Goal: Information Seeking & Learning: Find specific page/section

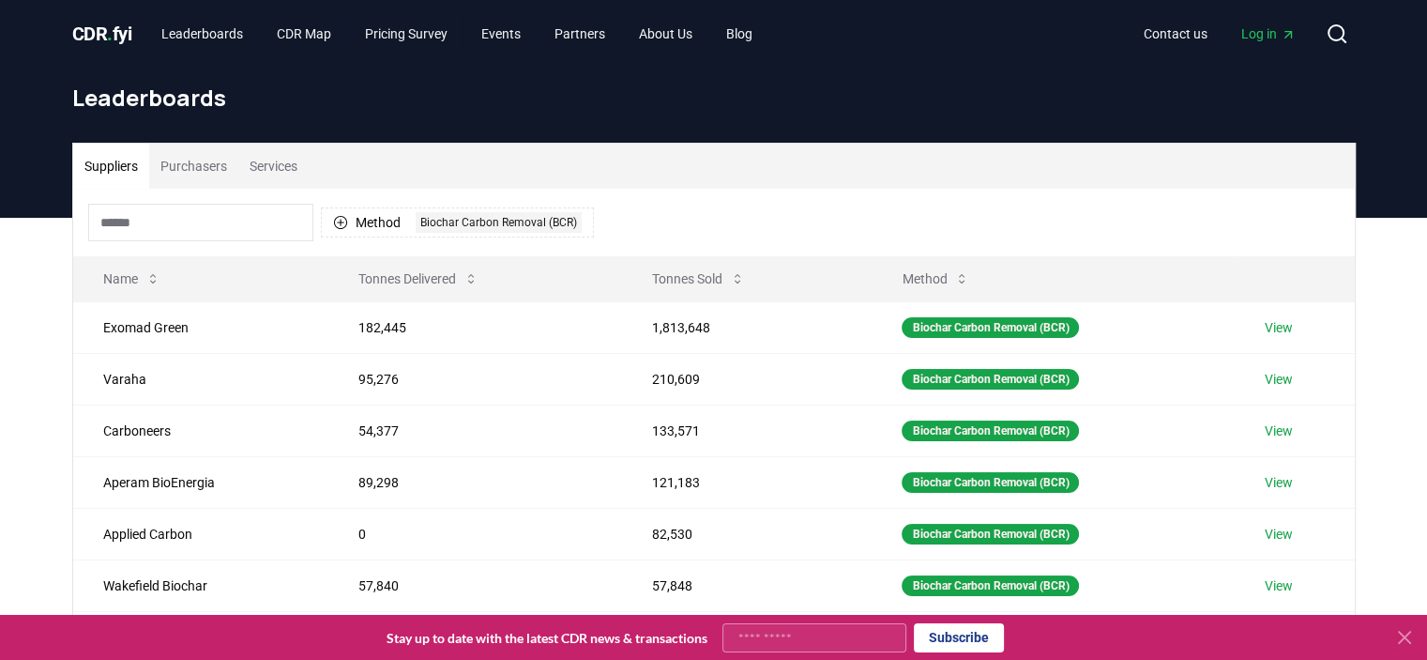
click at [185, 222] on input at bounding box center [200, 223] width 225 height 38
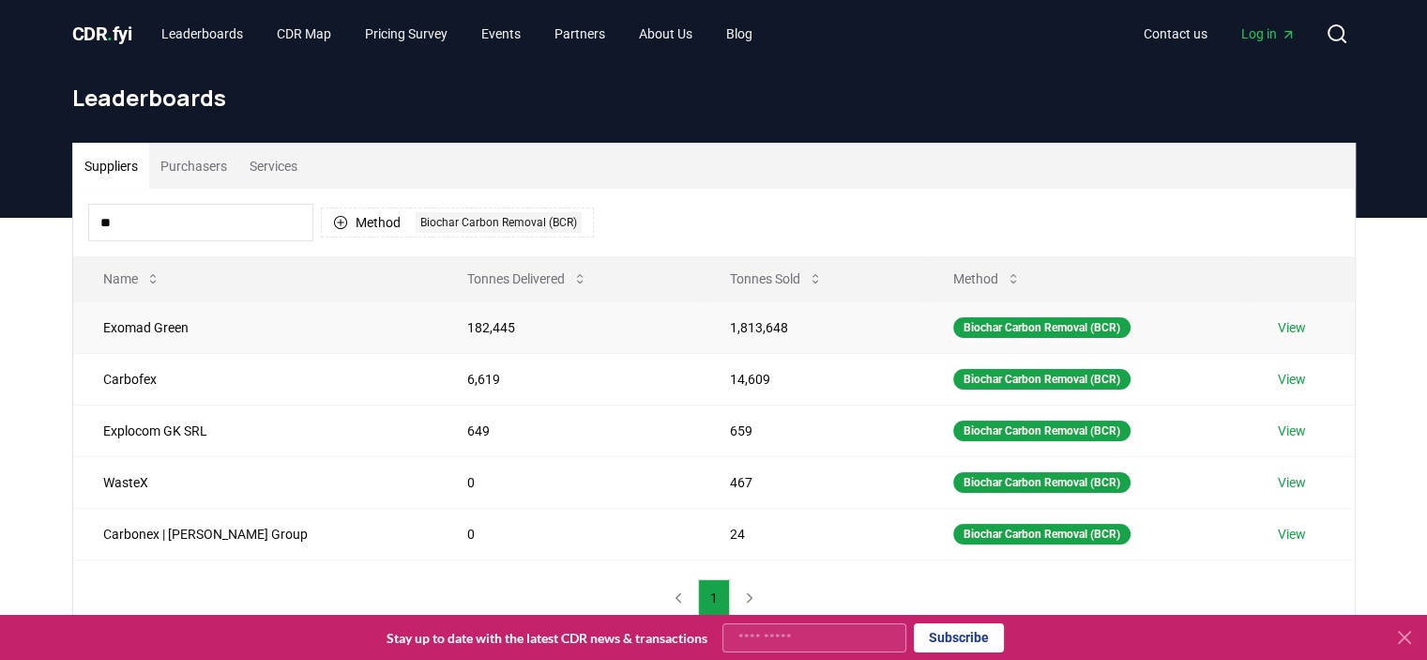
type input "**"
click at [1288, 318] on link "View" at bounding box center [1292, 327] width 28 height 19
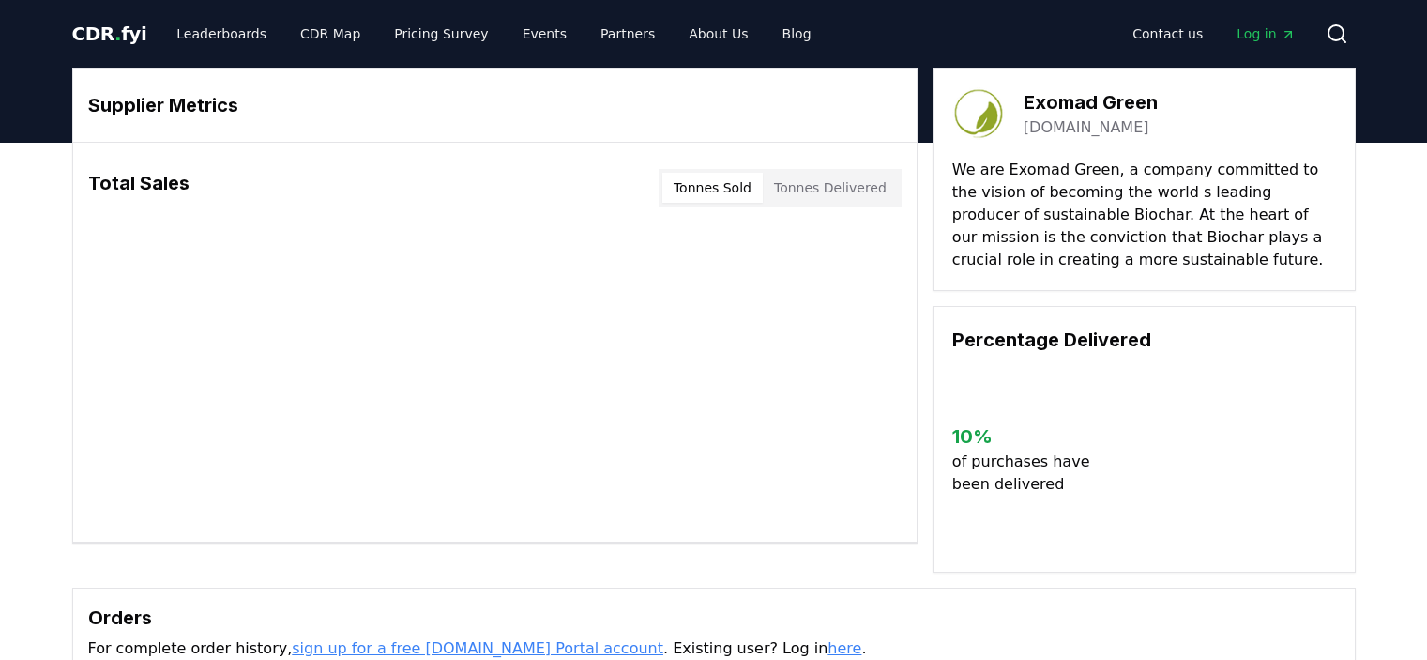
scroll to position [375, 0]
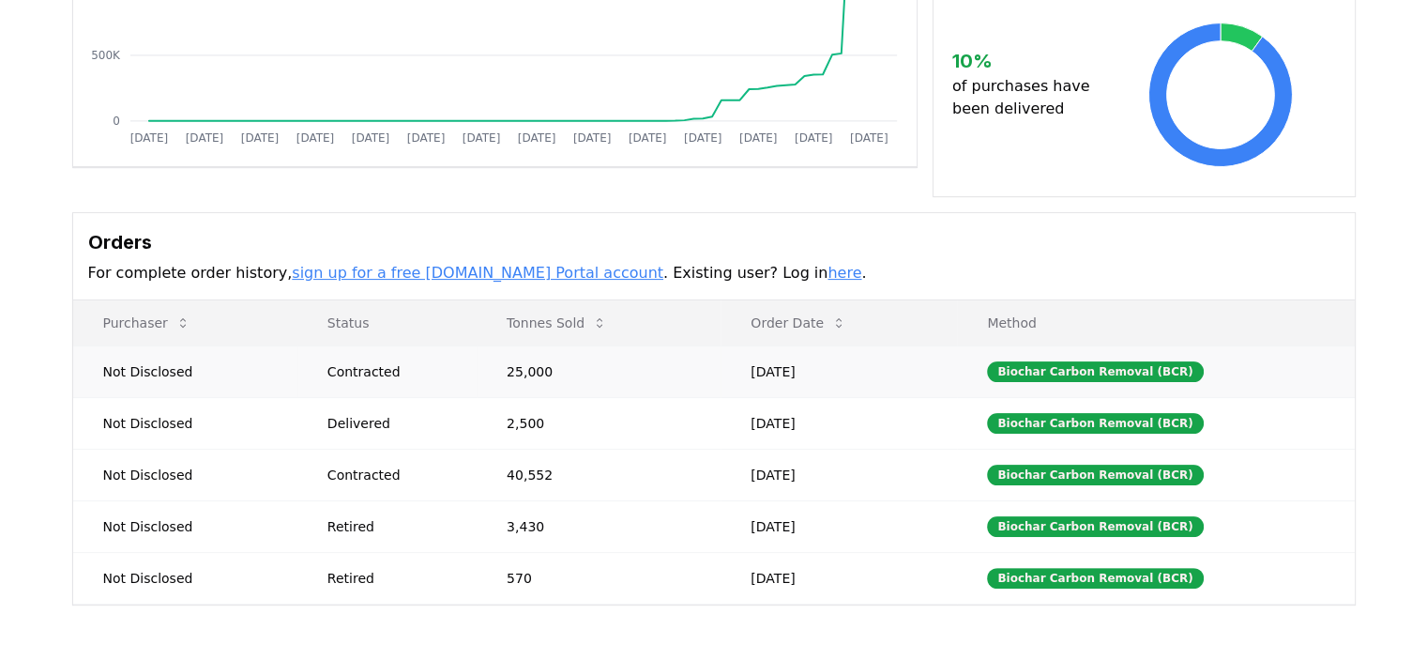
drag, startPoint x: 569, startPoint y: 374, endPoint x: 507, endPoint y: 375, distance: 61.9
drag, startPoint x: 561, startPoint y: 371, endPoint x: 507, endPoint y: 370, distance: 54.4
click at [507, 370] on td "25,000" at bounding box center [599, 371] width 244 height 52
click at [599, 365] on td "25,000" at bounding box center [599, 371] width 244 height 52
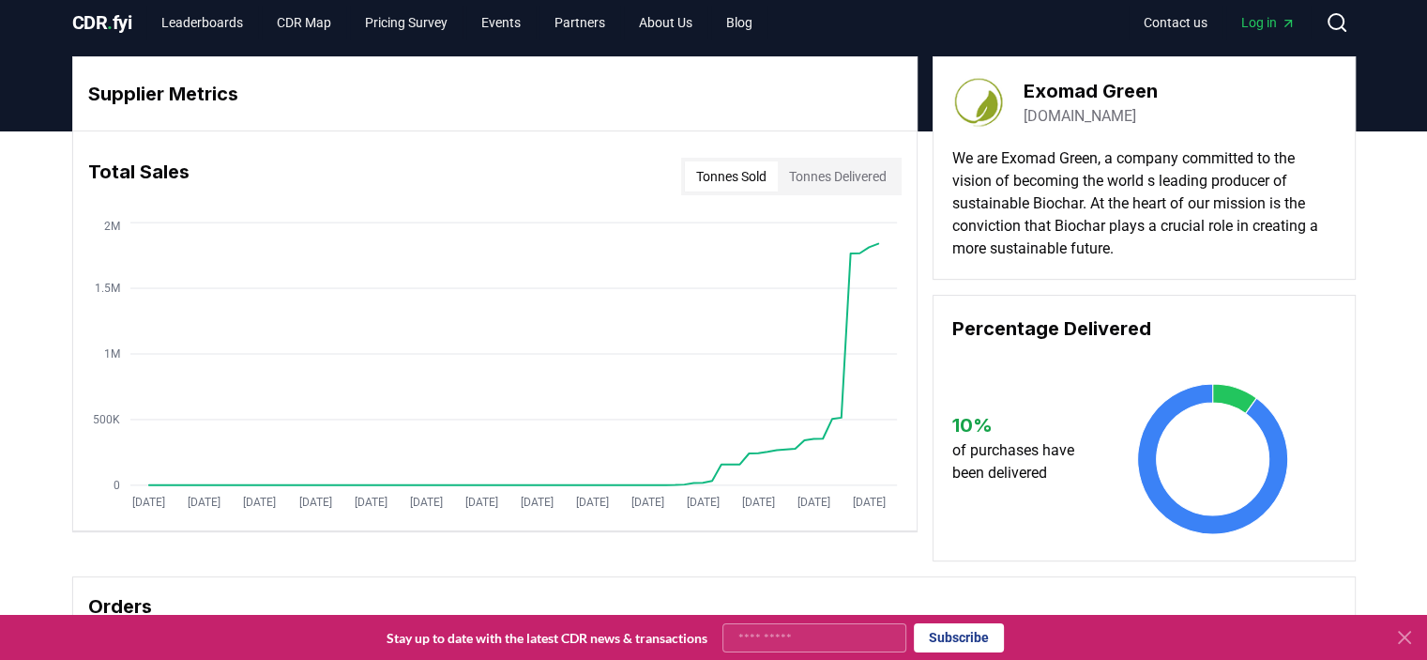
scroll to position [0, 0]
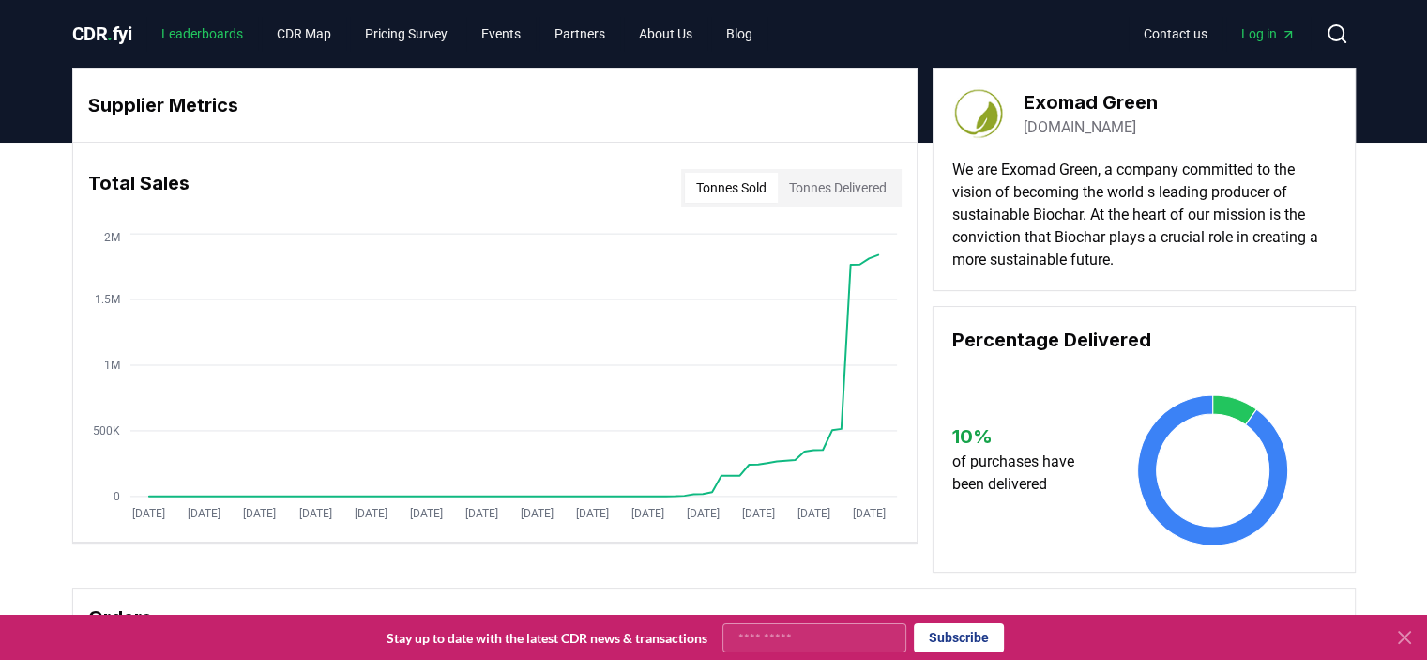
click at [216, 33] on link "Leaderboards" at bounding box center [202, 34] width 112 height 34
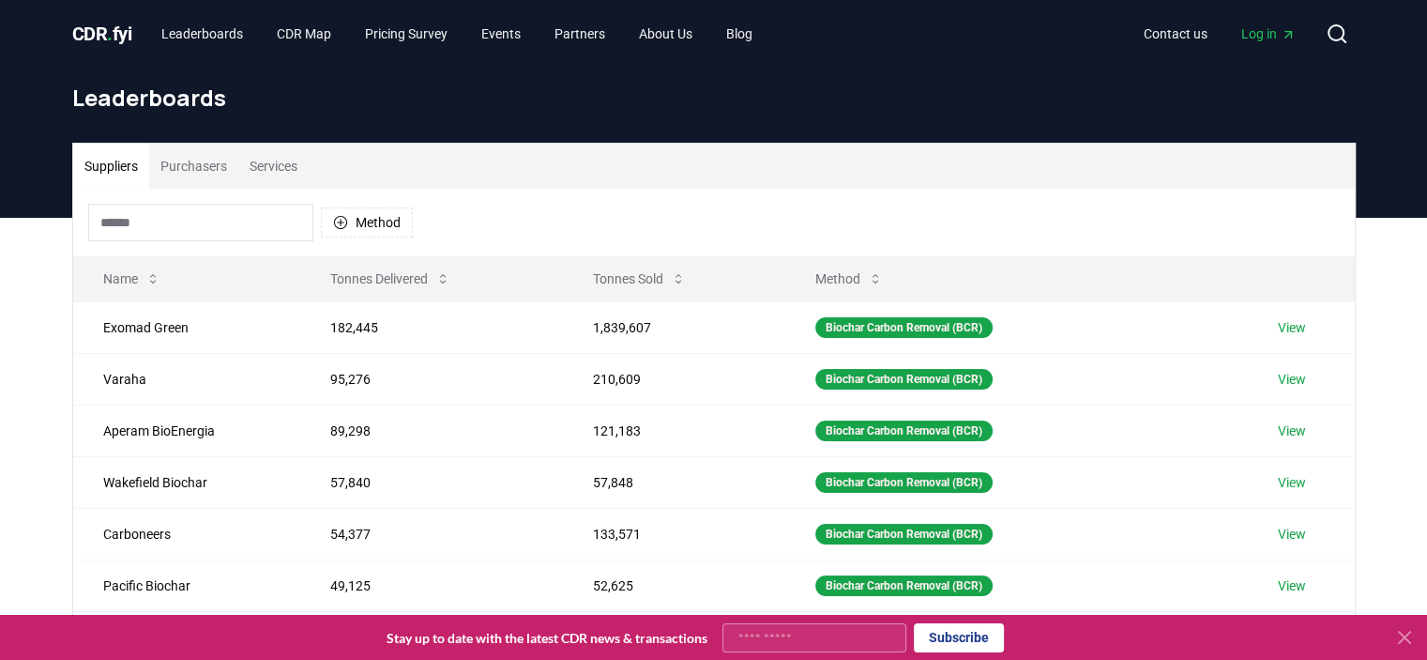
click at [243, 230] on input at bounding box center [200, 223] width 225 height 38
click at [200, 161] on button "Purchasers" at bounding box center [193, 166] width 89 height 45
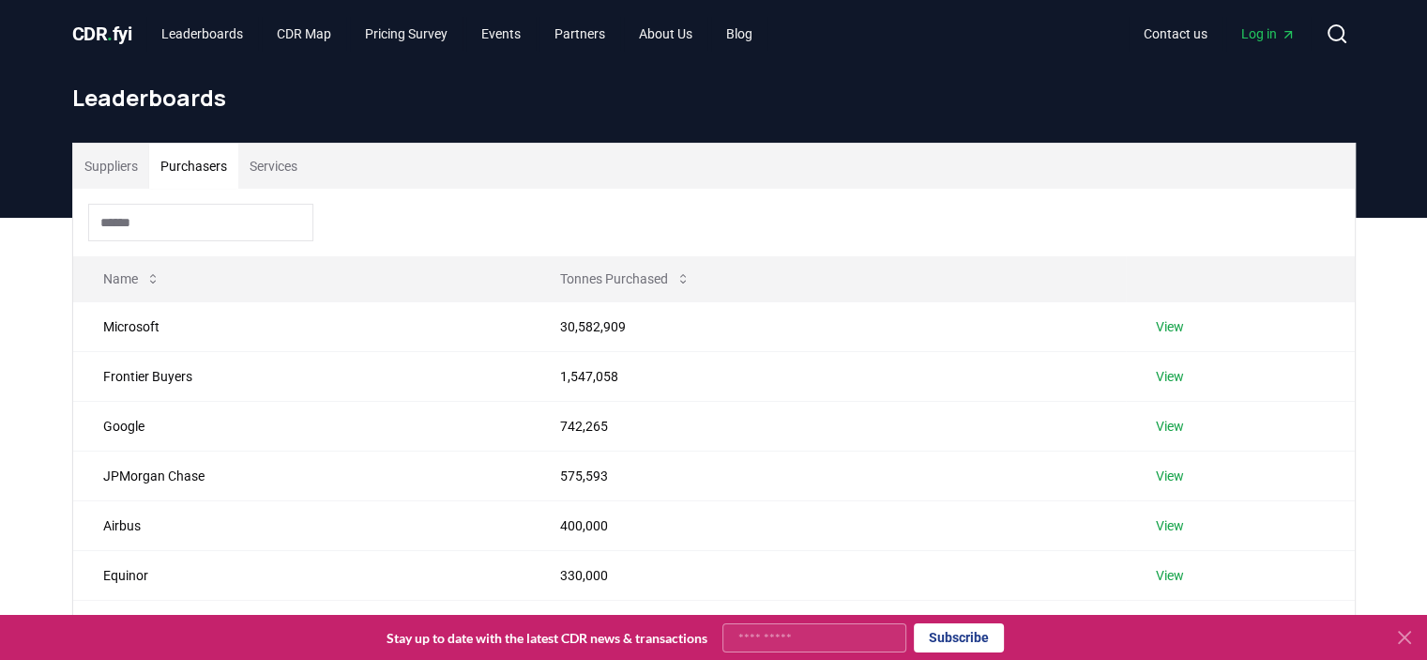
click at [180, 221] on input at bounding box center [200, 223] width 225 height 38
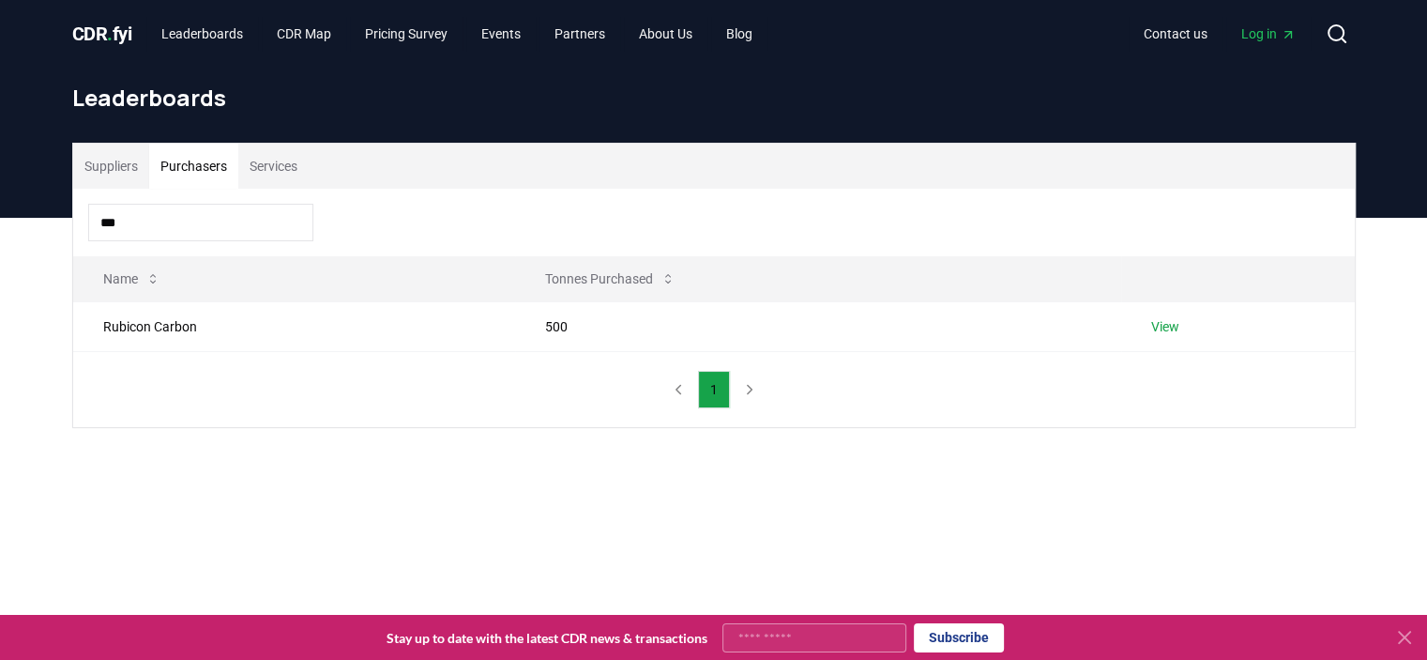
type input "***"
